Goal: Task Accomplishment & Management: Manage account settings

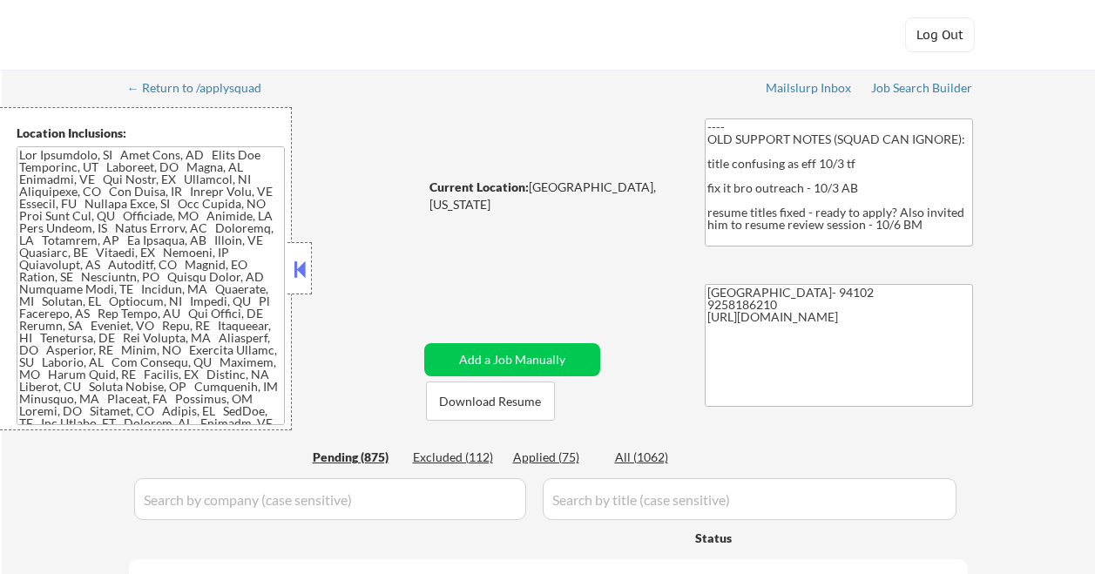
select select ""pending""
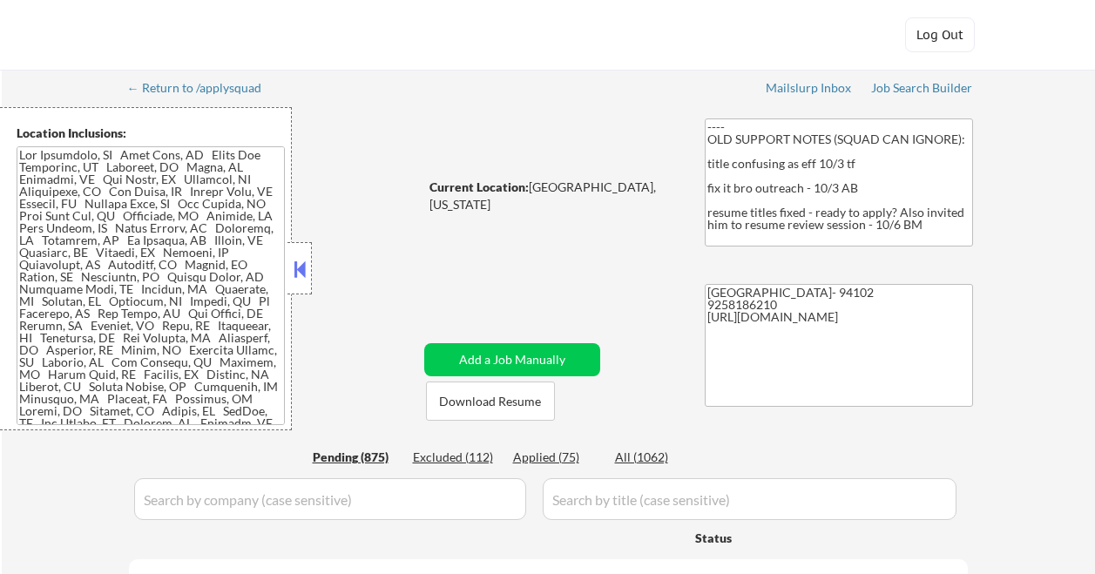
select select ""pending""
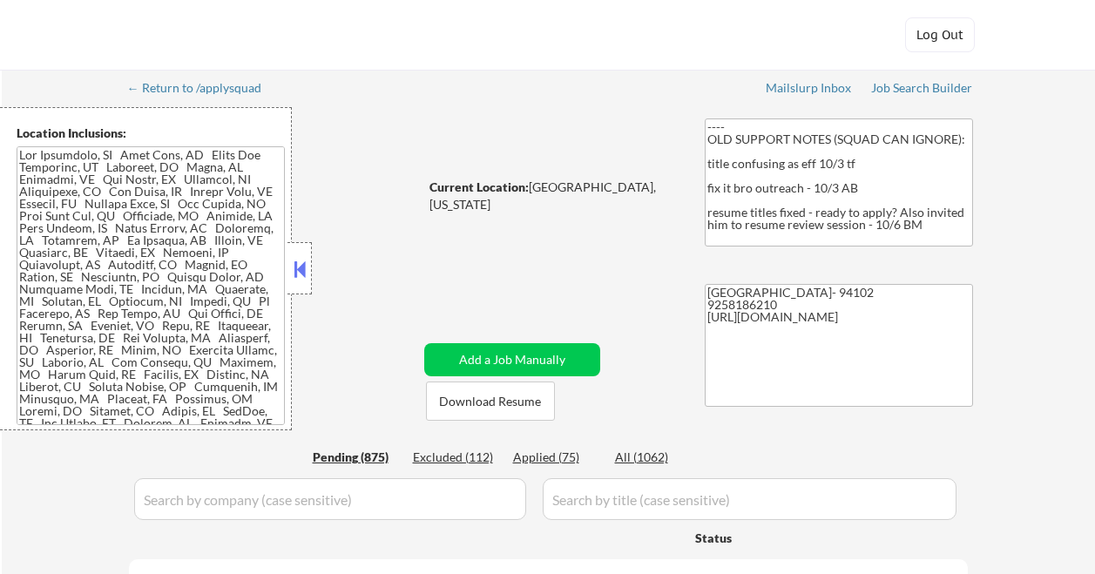
select select ""pending""
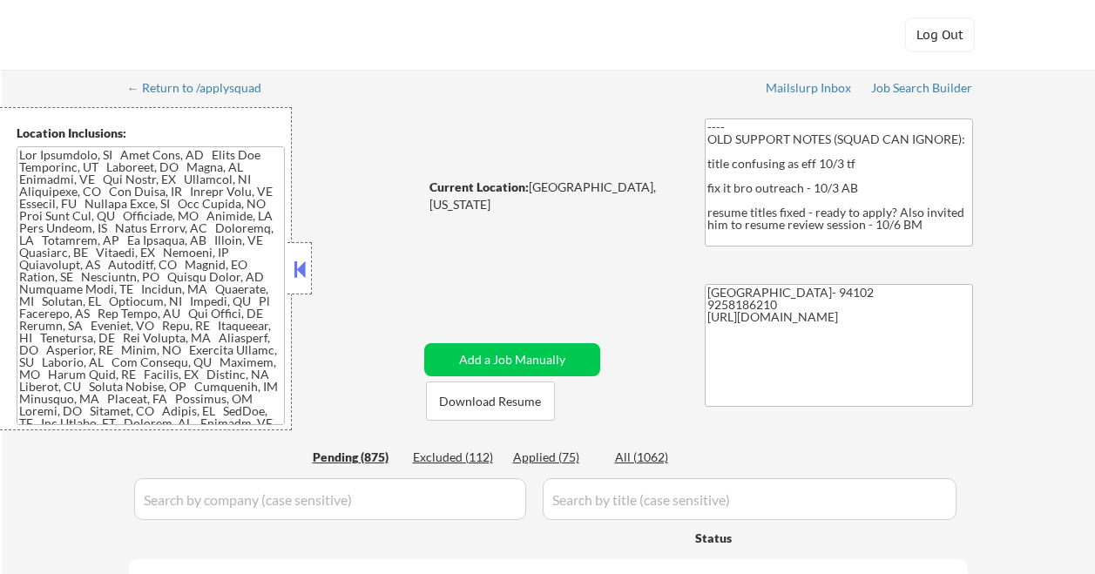
select select ""pending""
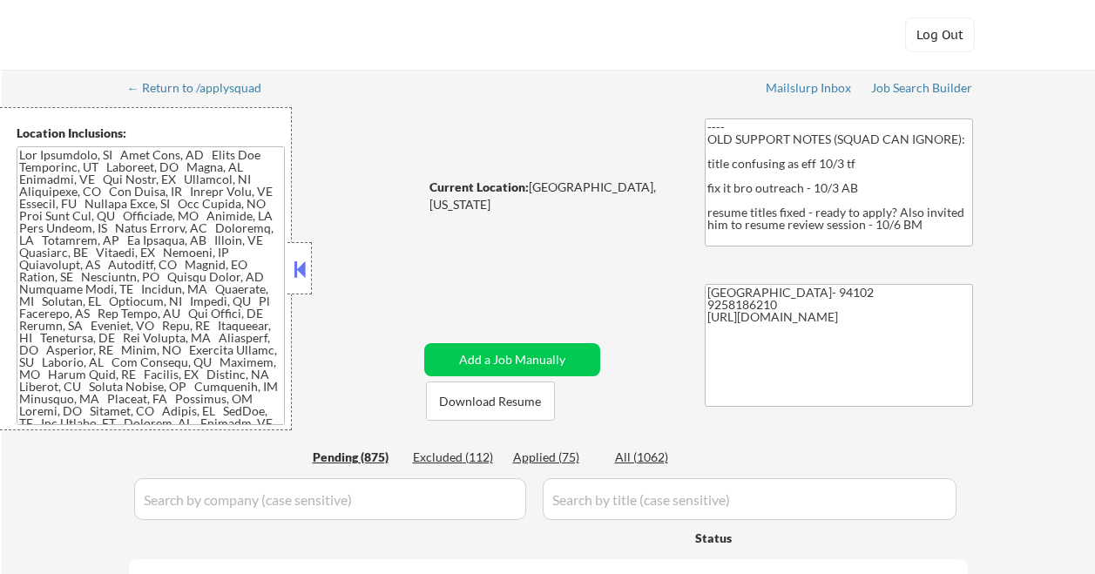
select select ""pending""
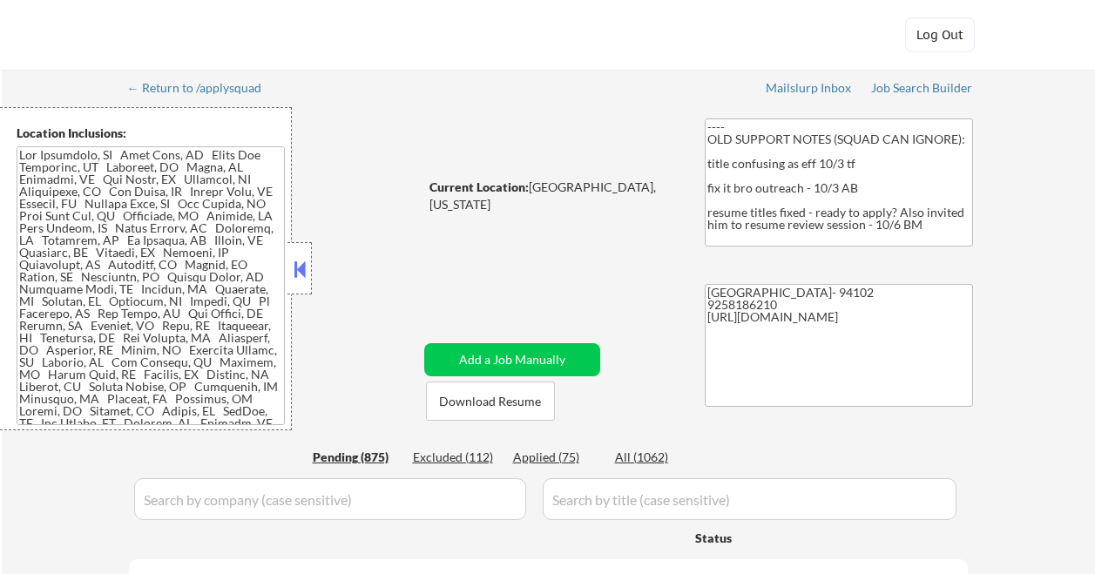
select select ""pending""
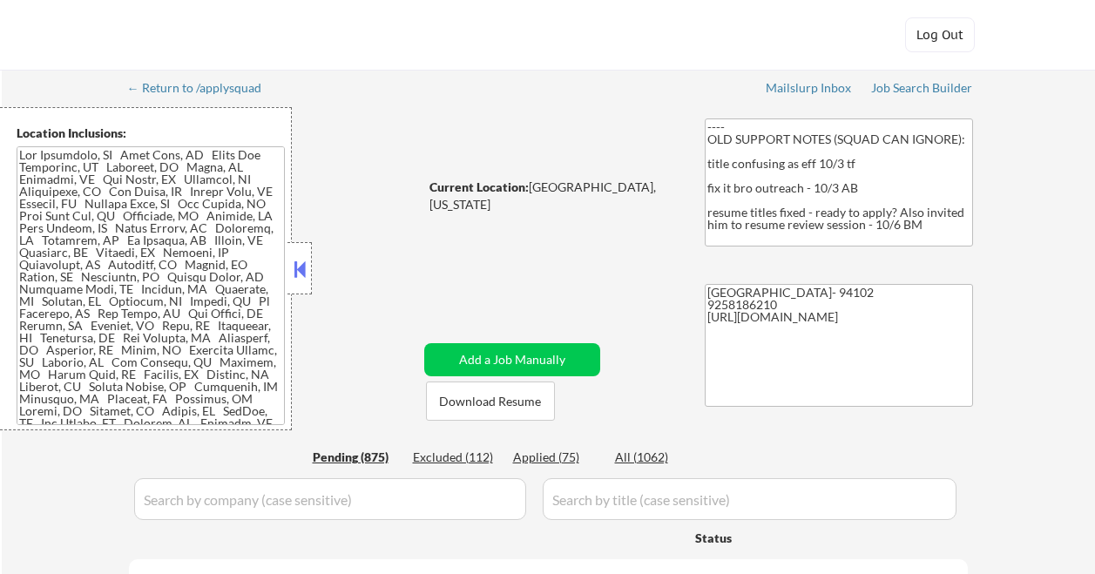
select select ""pending""
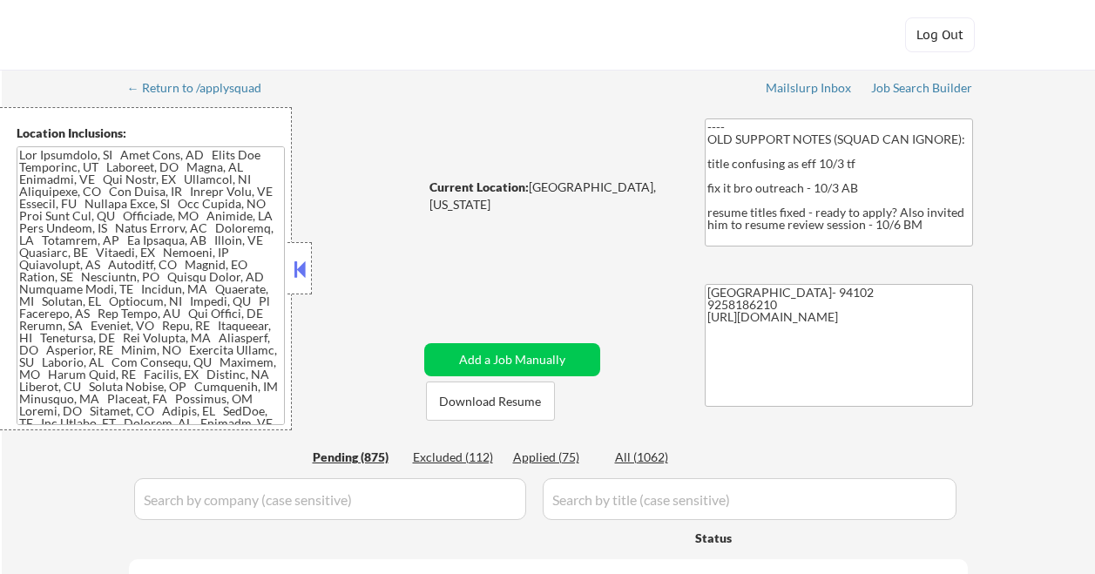
select select ""pending""
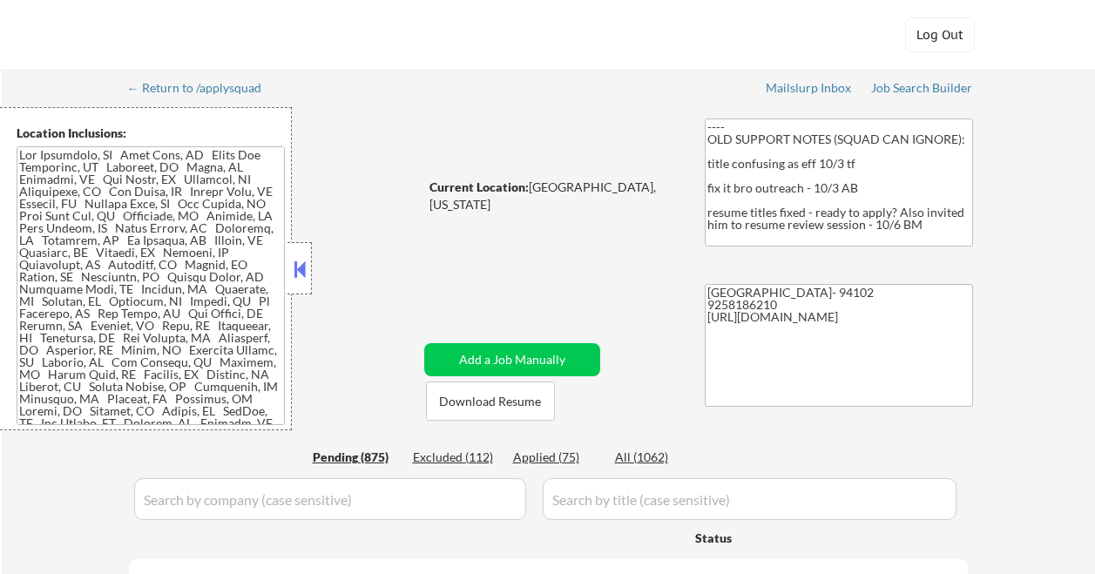
select select ""pending""
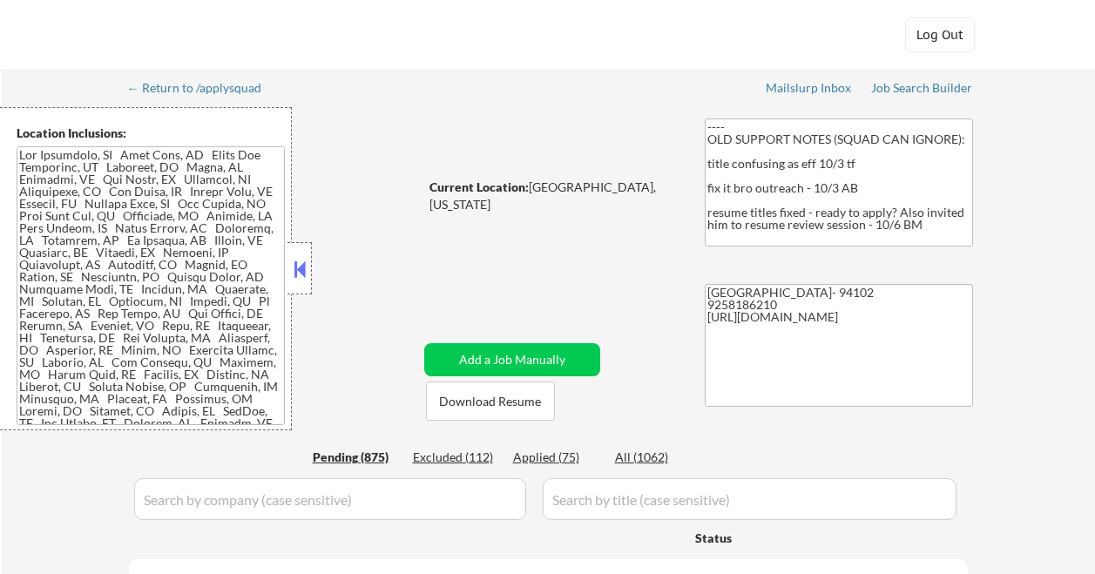
select select ""pending""
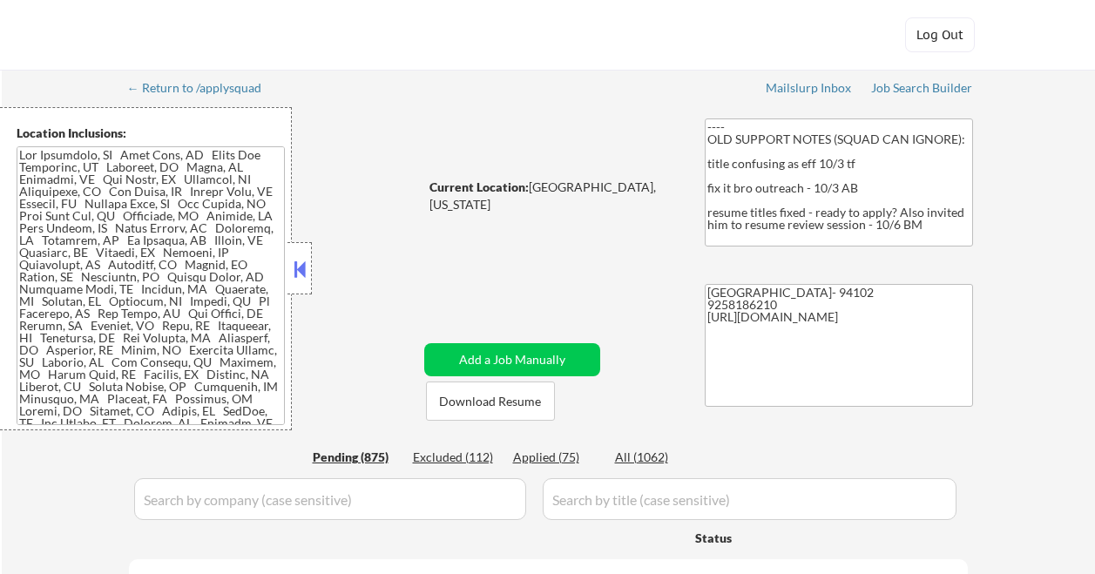
select select ""pending""
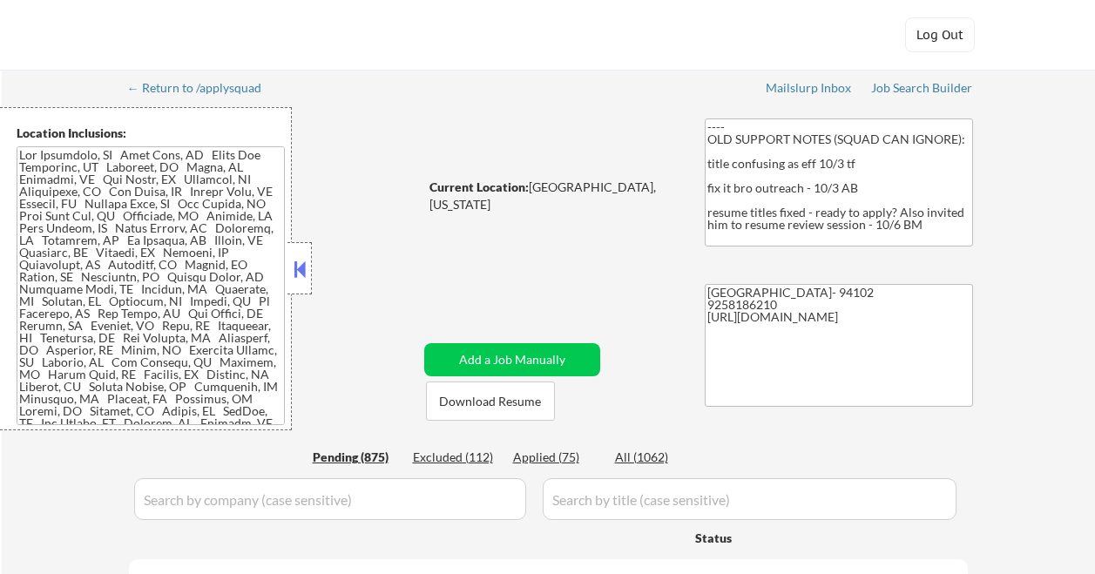
select select ""pending""
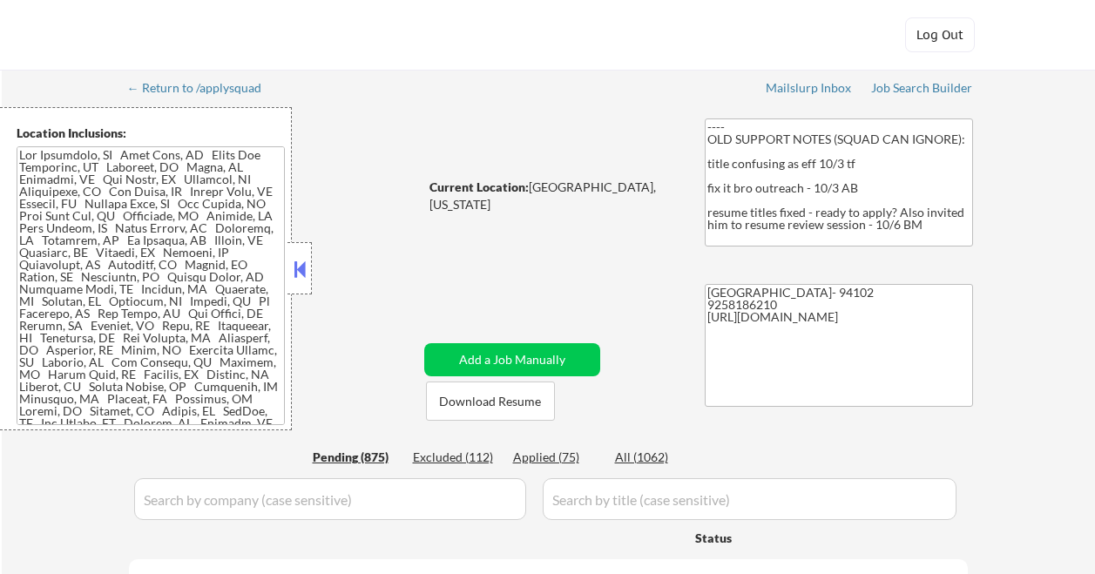
select select ""pending""
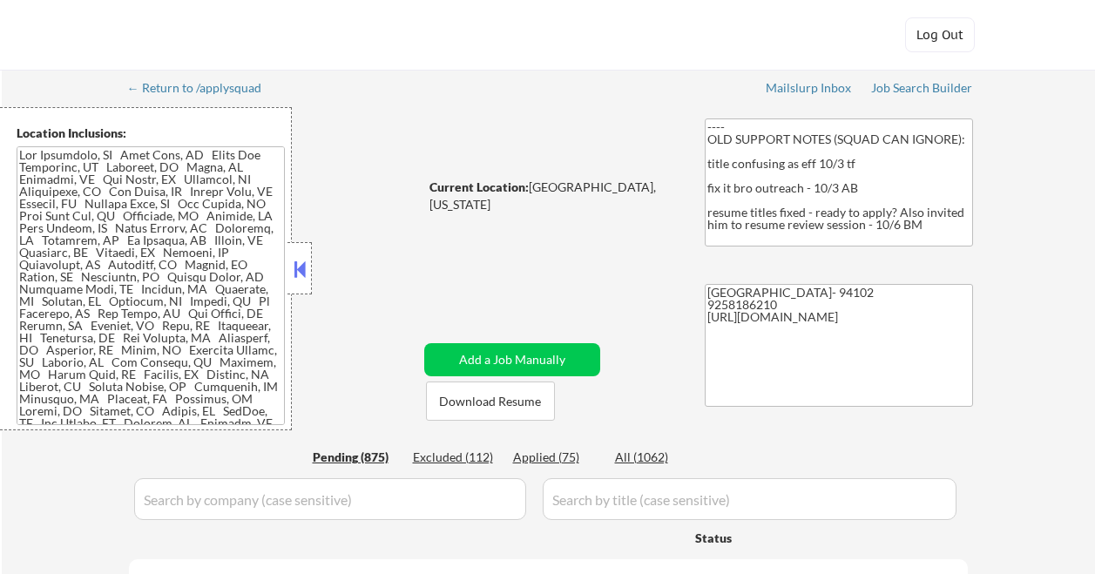
select select ""pending""
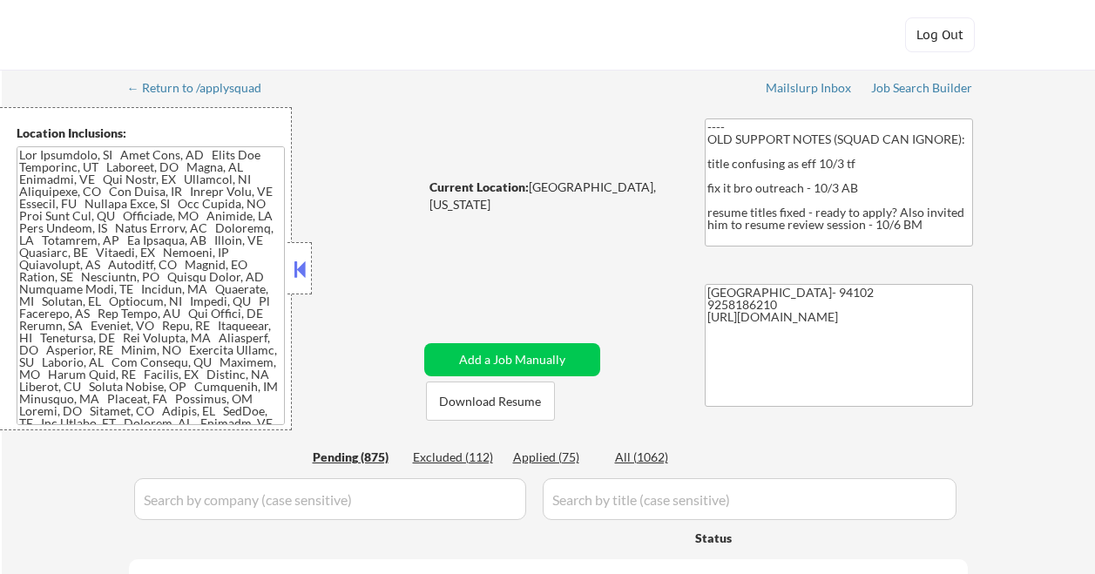
select select ""pending""
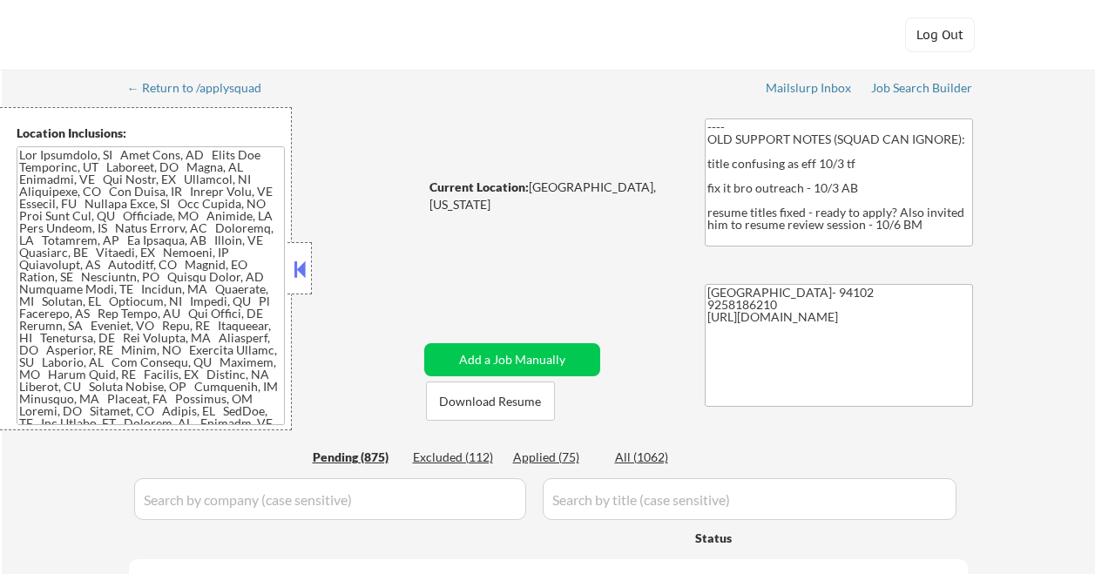
select select ""pending""
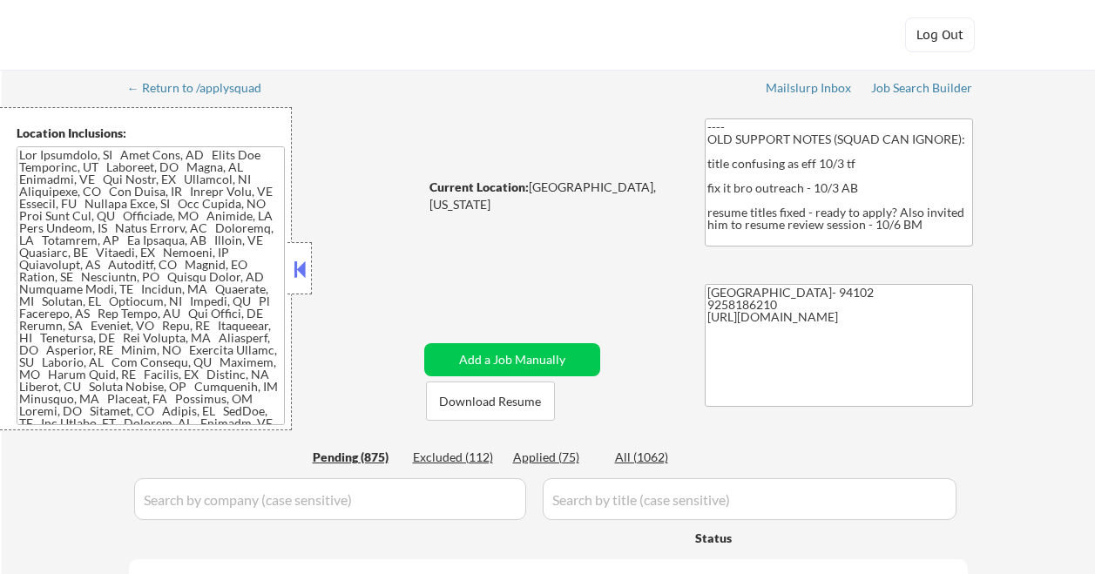
select select ""pending""
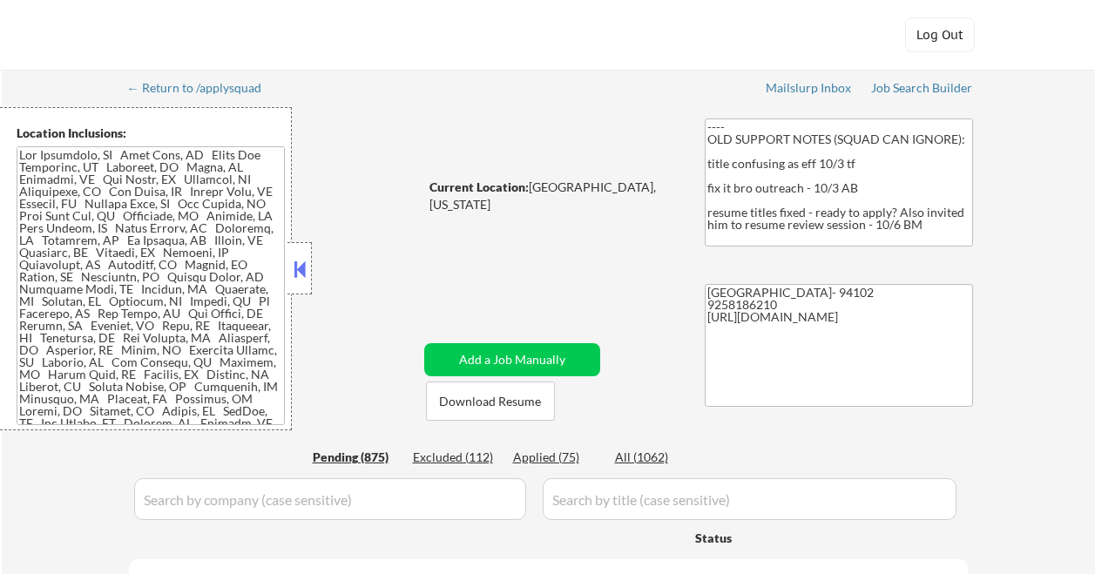
select select ""pending""
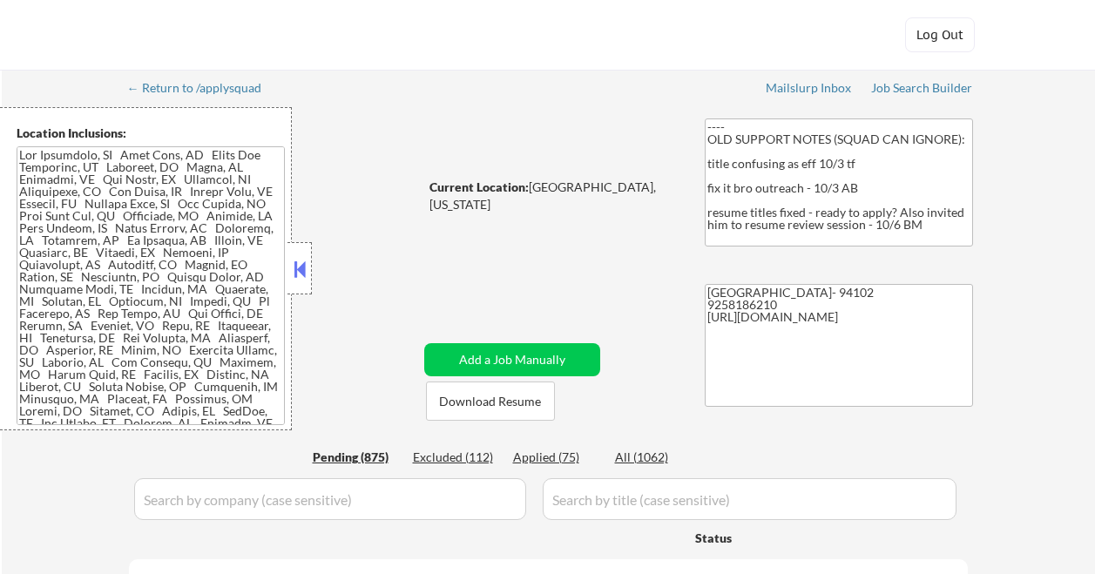
select select ""pending""
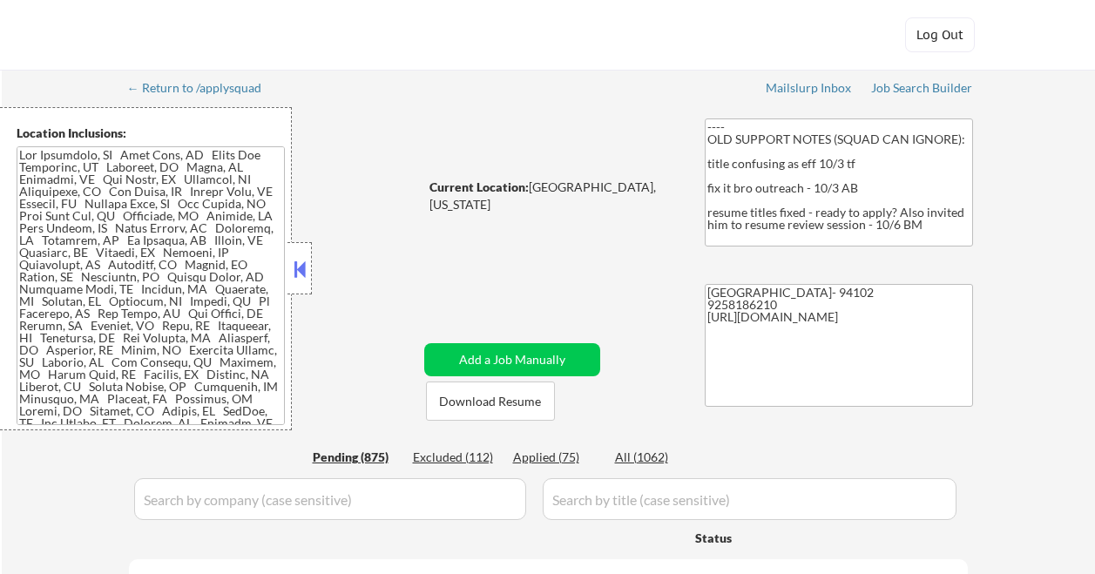
select select ""pending""
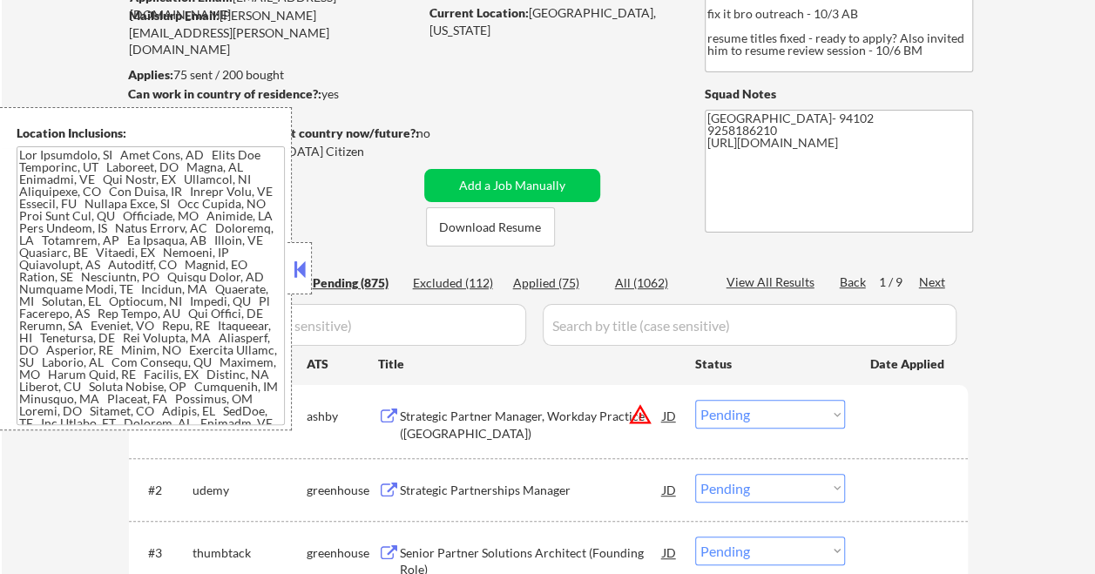
scroll to position [261, 0]
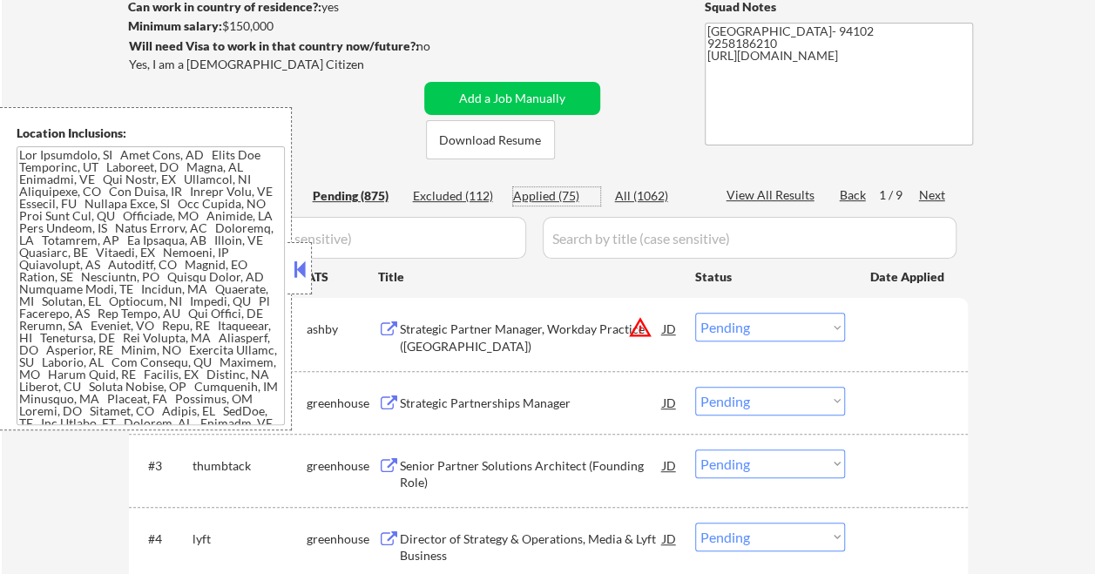
click at [534, 193] on div "Applied (75)" at bounding box center [556, 195] width 87 height 17
click at [298, 275] on button at bounding box center [299, 269] width 19 height 26
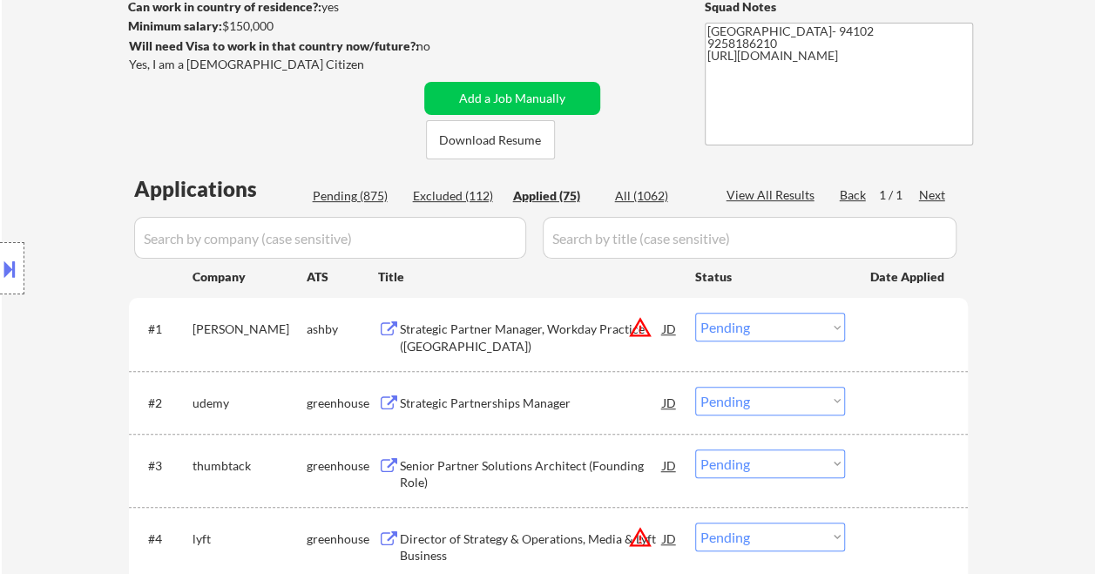
select select ""applied""
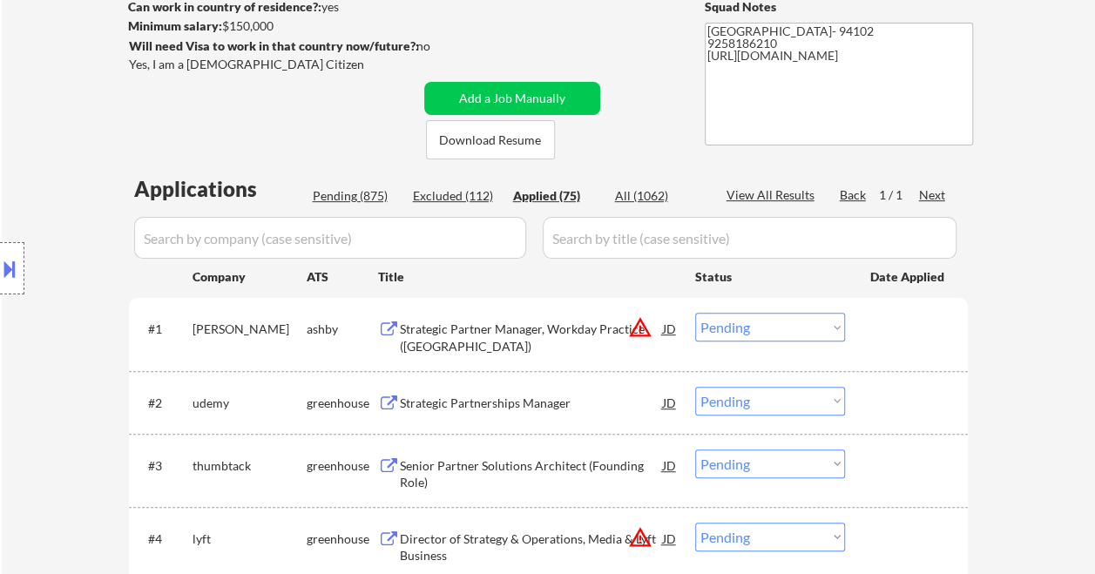
select select ""applied""
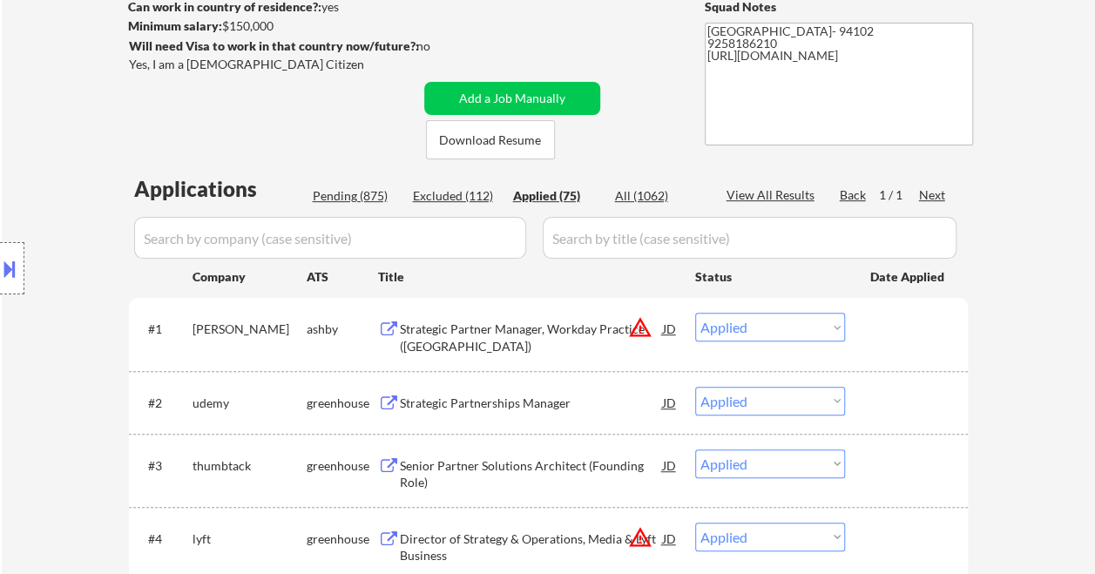
select select ""applied""
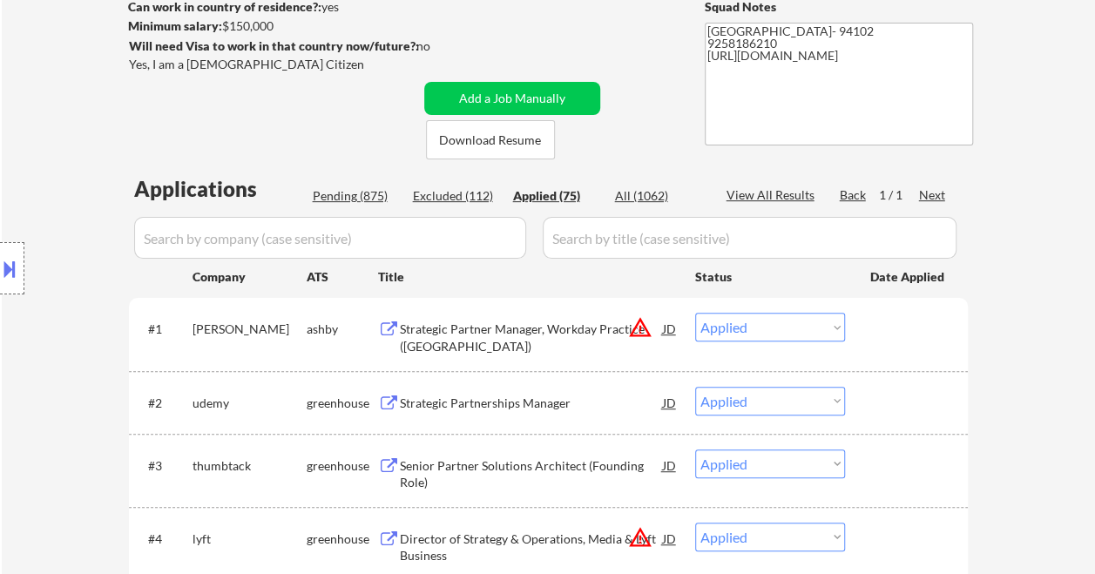
select select ""applied""
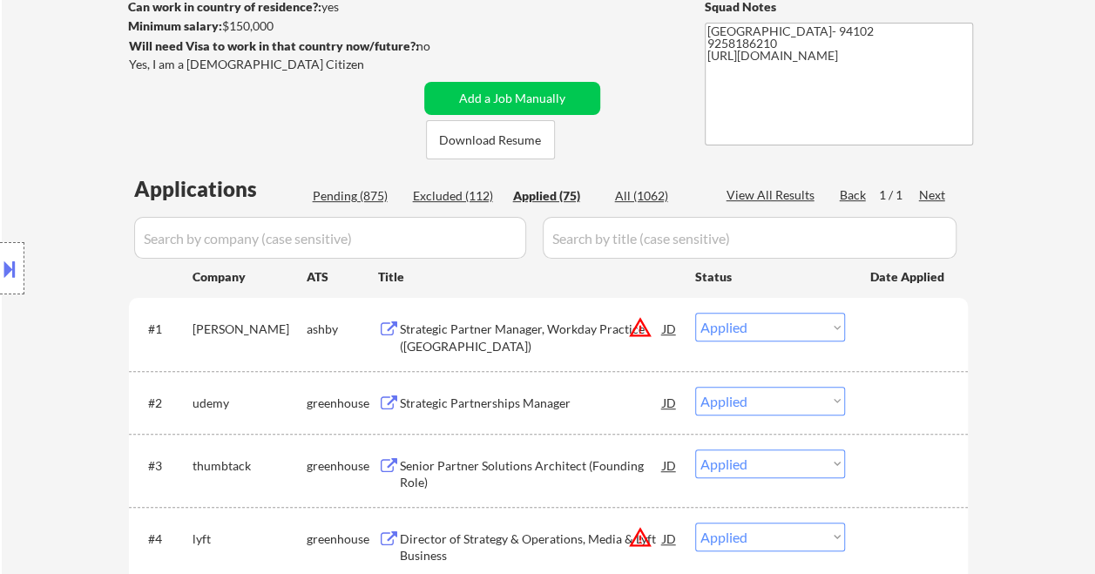
select select ""applied""
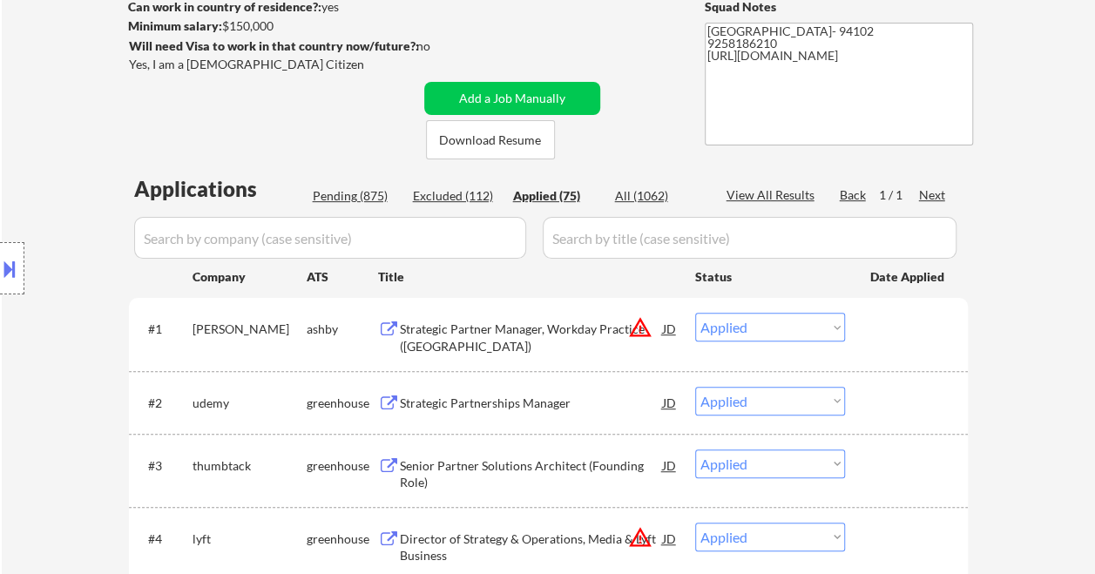
select select ""applied""
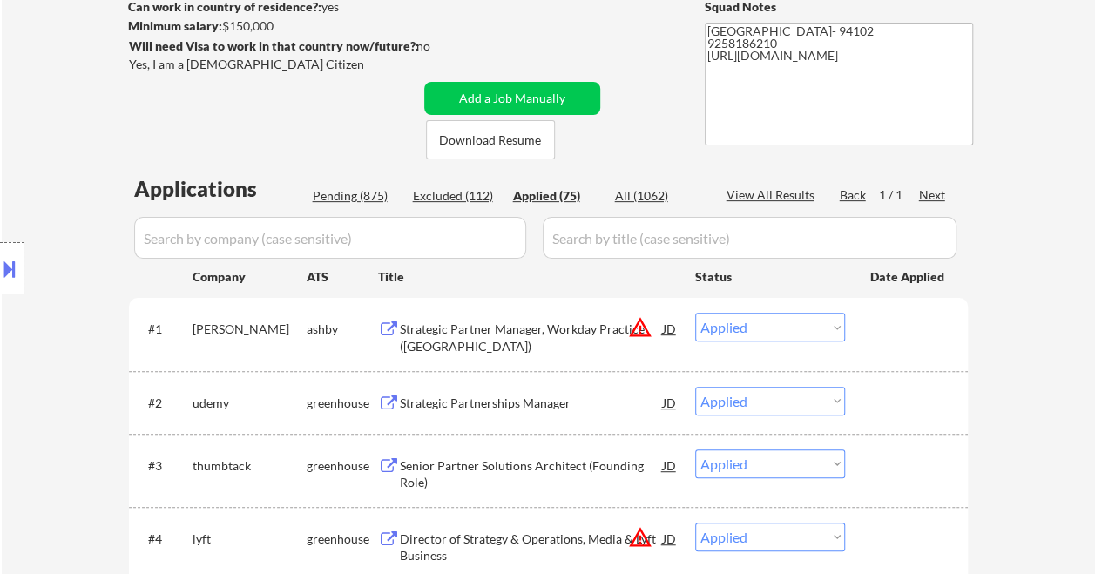
select select ""applied""
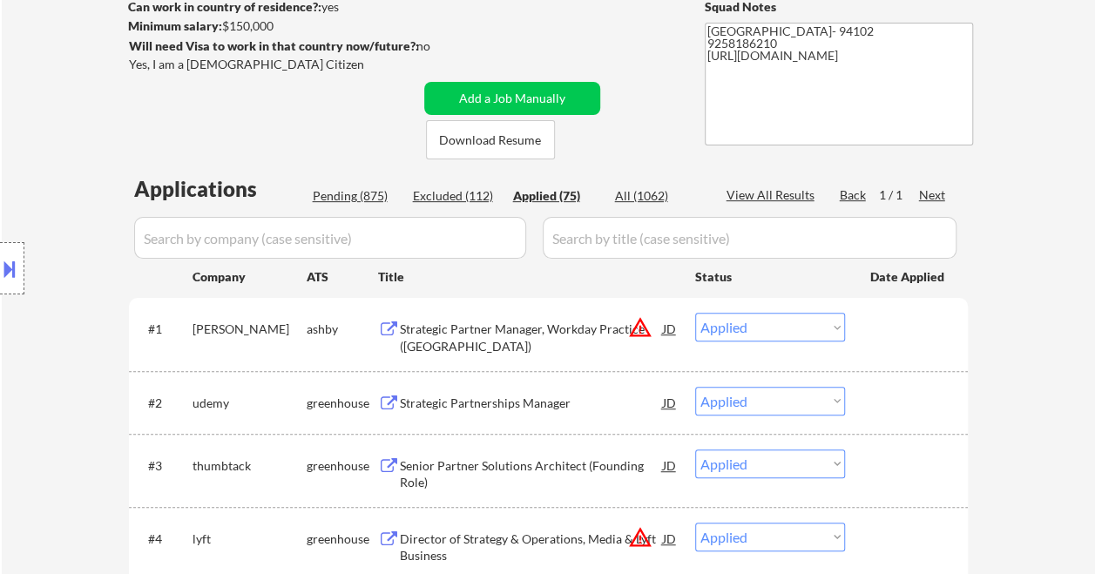
select select ""applied""
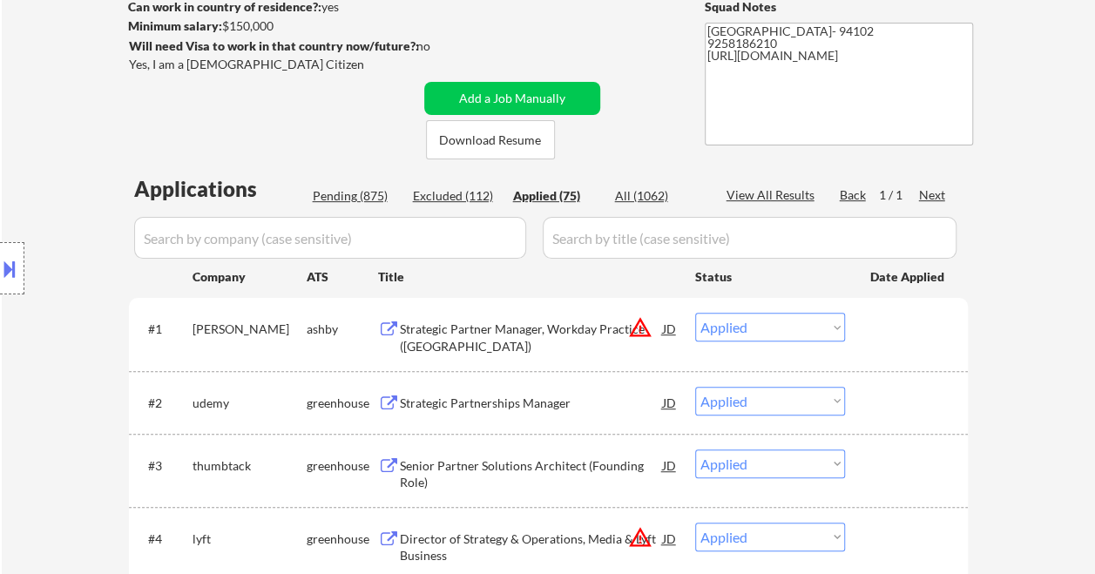
select select ""applied""
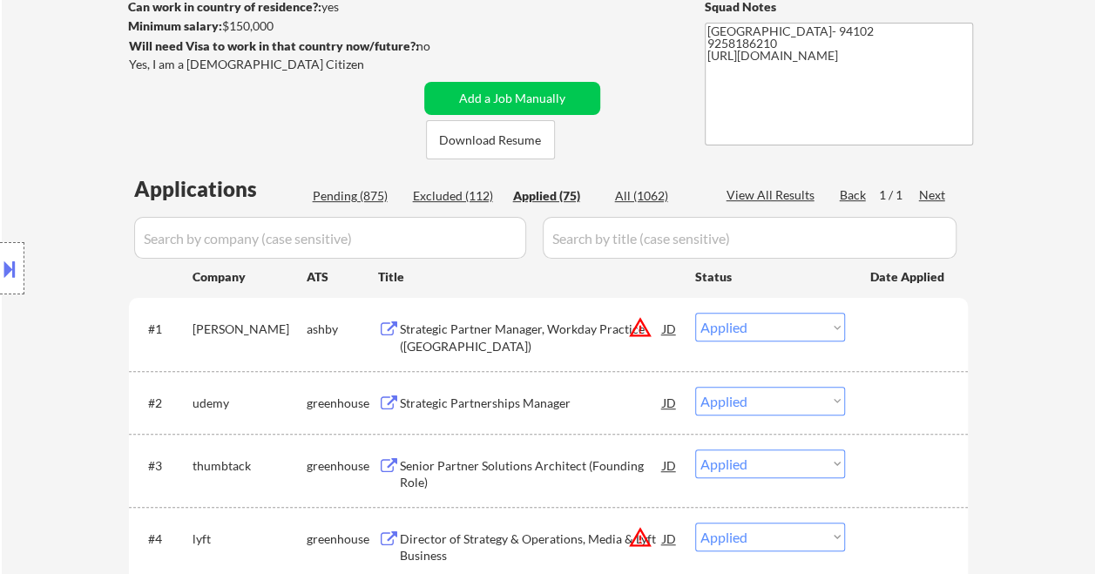
select select ""applied""
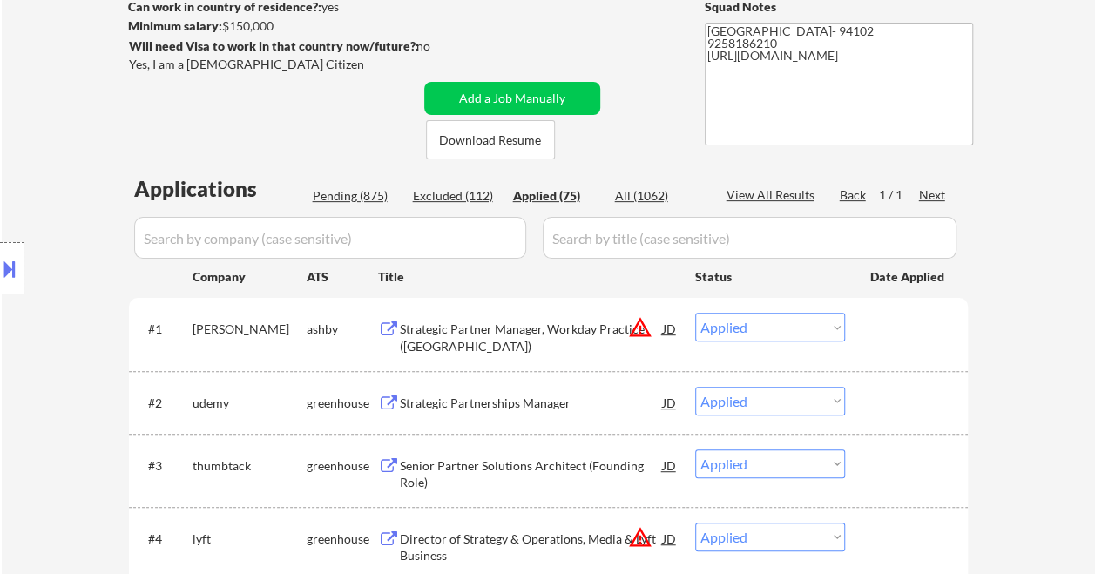
select select ""applied""
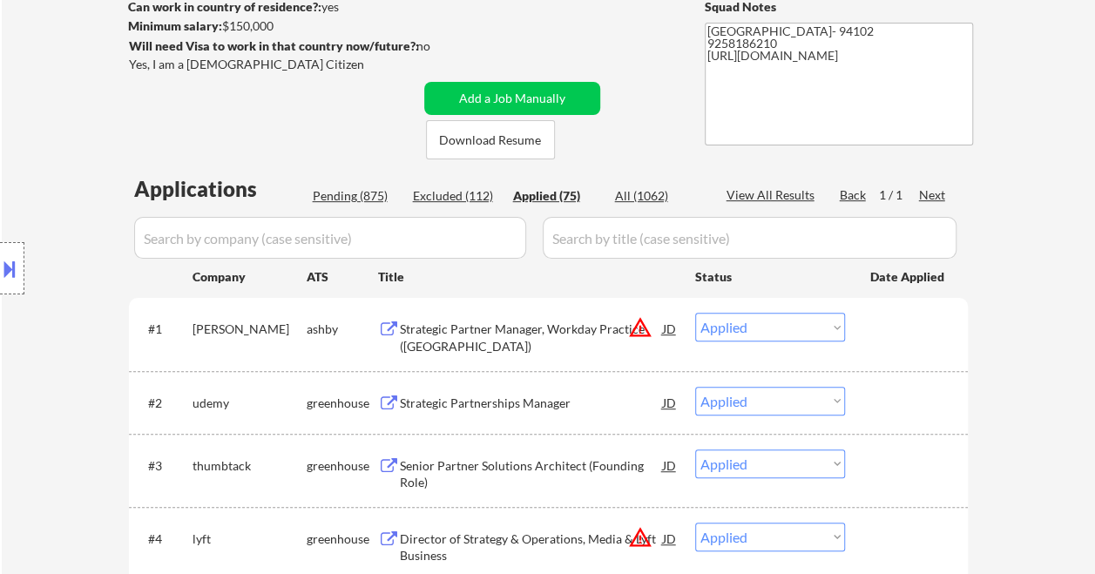
select select ""applied""
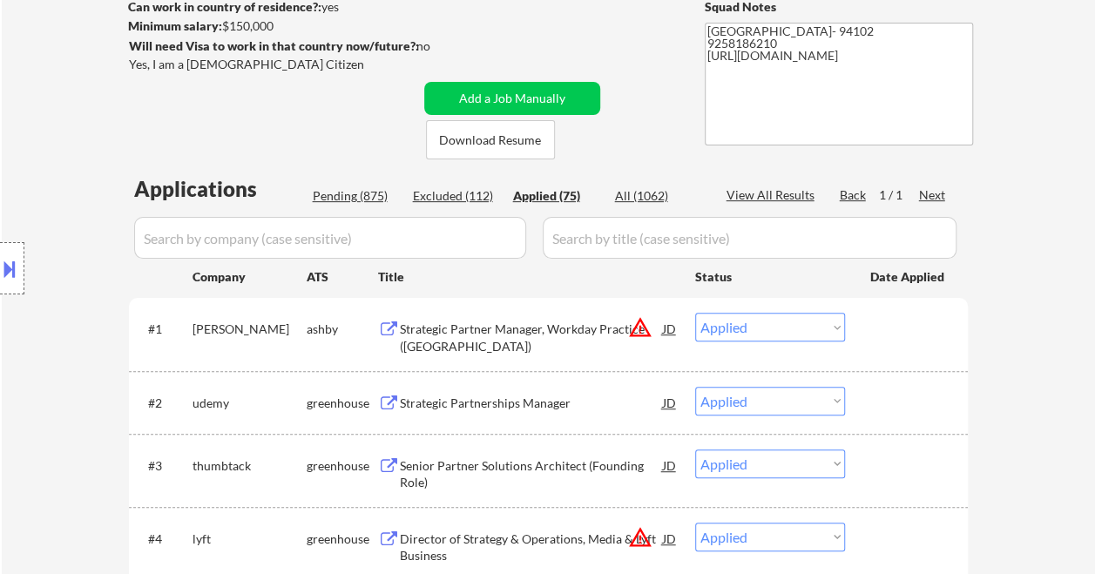
select select ""applied""
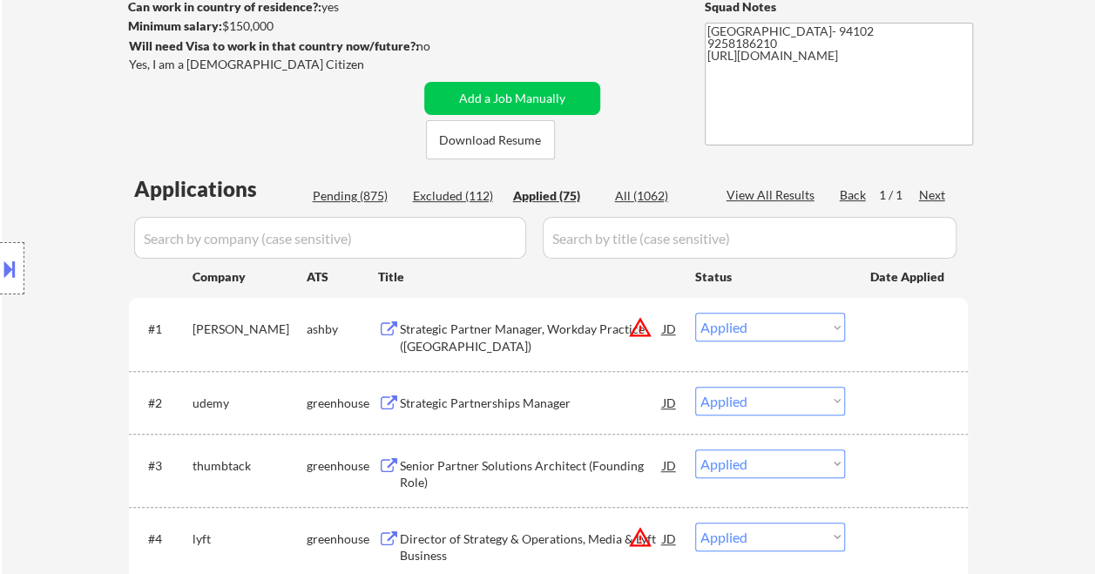
select select ""applied""
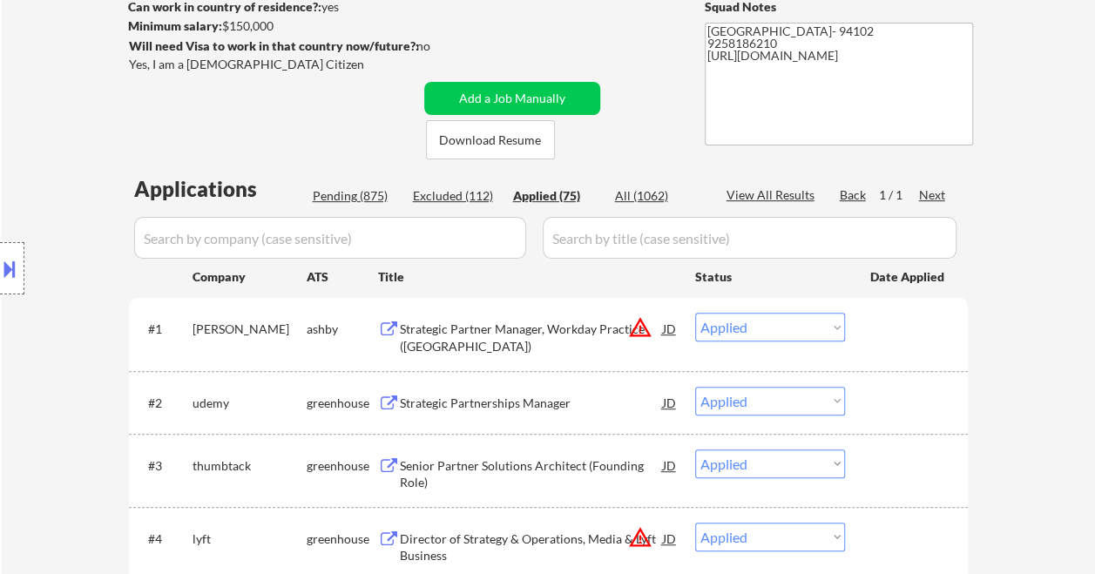
select select ""applied""
